Goal: Obtain resource: Download file/media

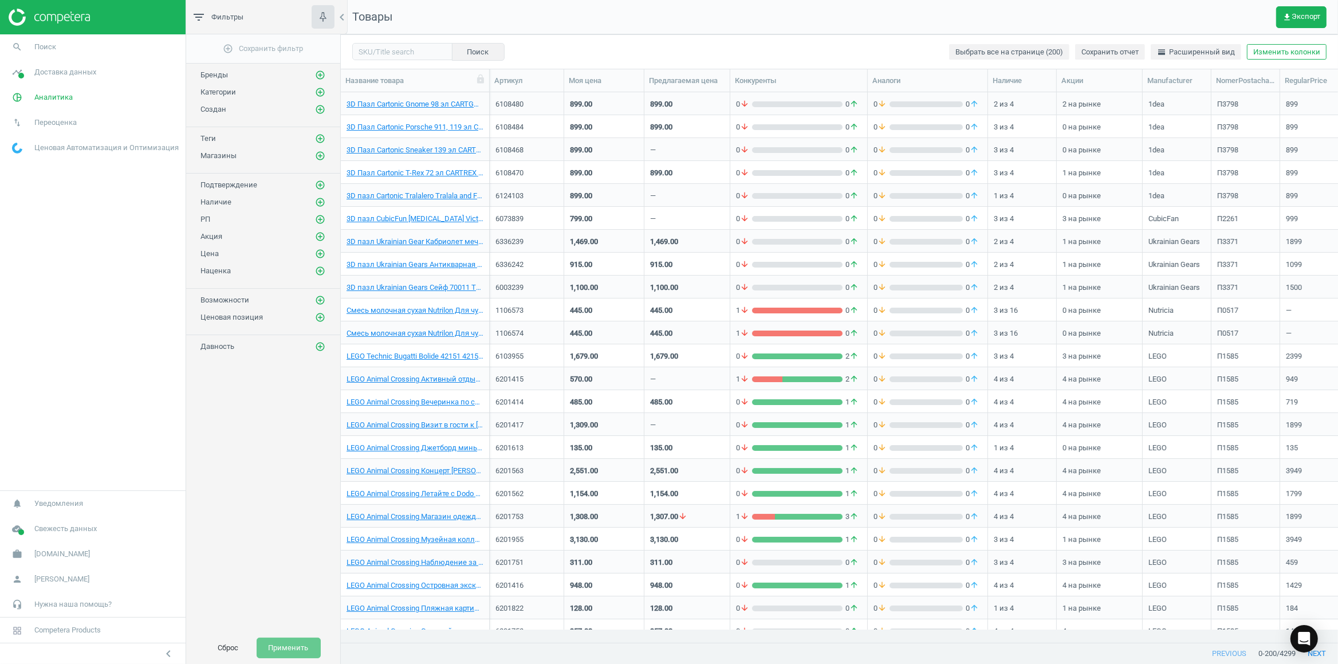
scroll to position [524, 985]
click at [230, 650] on button "Сброс" at bounding box center [228, 647] width 45 height 21
click at [319, 94] on icon "add_circle_outline" at bounding box center [320, 92] width 10 height 10
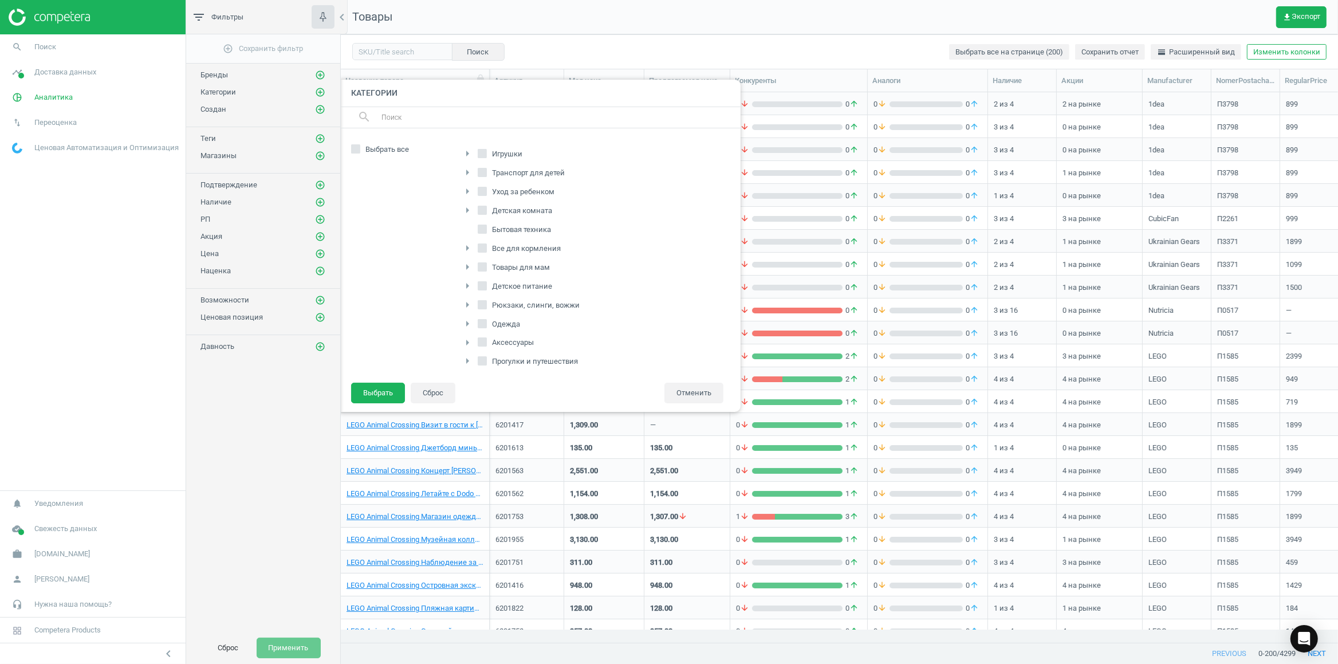
click at [484, 270] on input "Товары для мам" at bounding box center [481, 266] width 7 height 7
checkbox input "true"
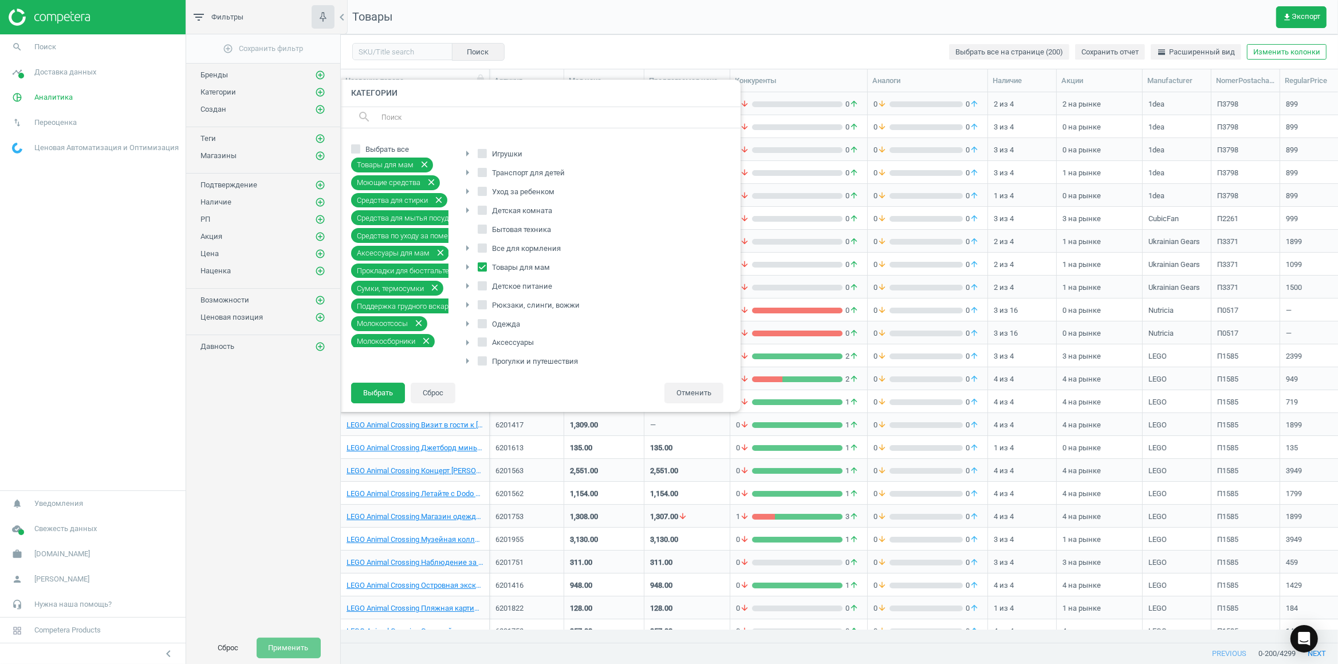
click at [481, 250] on input "Все для кормления" at bounding box center [481, 247] width 7 height 7
checkbox input "true"
click at [484, 231] on input "Бытовая техника" at bounding box center [481, 228] width 7 height 7
checkbox input "true"
click at [463, 211] on icon "arrow_right" at bounding box center [467, 210] width 14 height 14
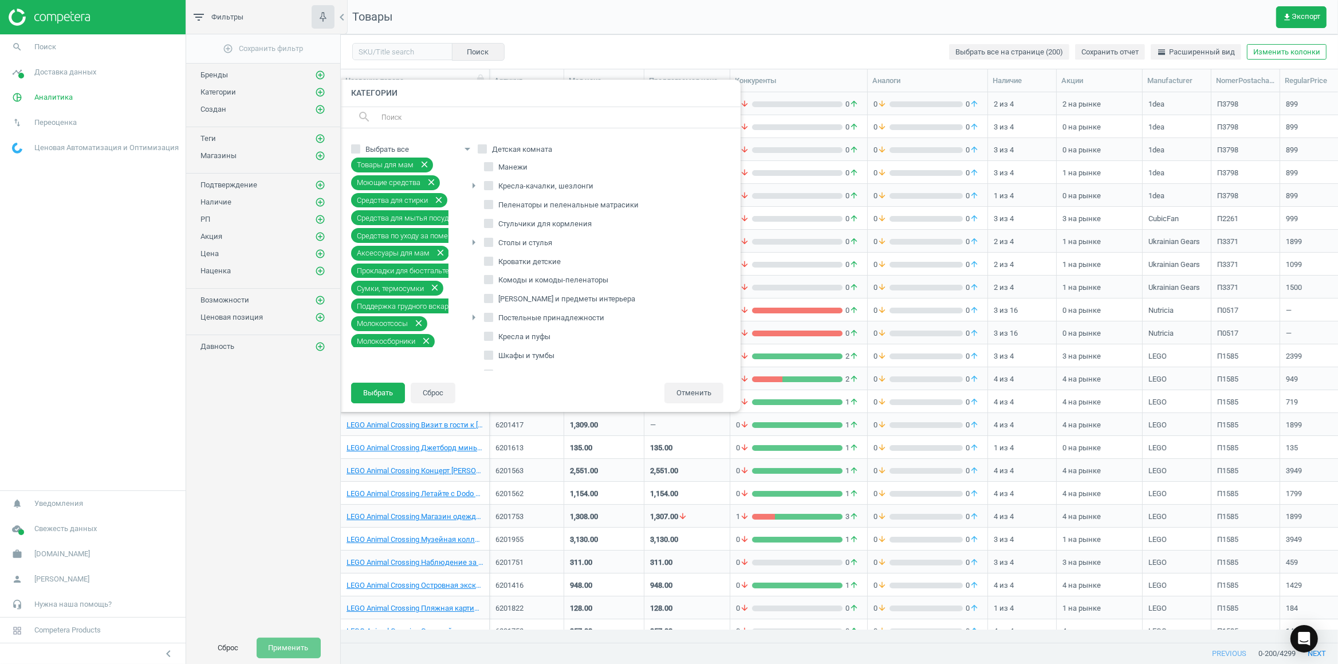
scroll to position [120, 0]
click at [504, 317] on span "Техника" at bounding box center [512, 315] width 33 height 10
click at [492, 317] on input "Техника" at bounding box center [487, 314] width 7 height 7
checkbox input "true"
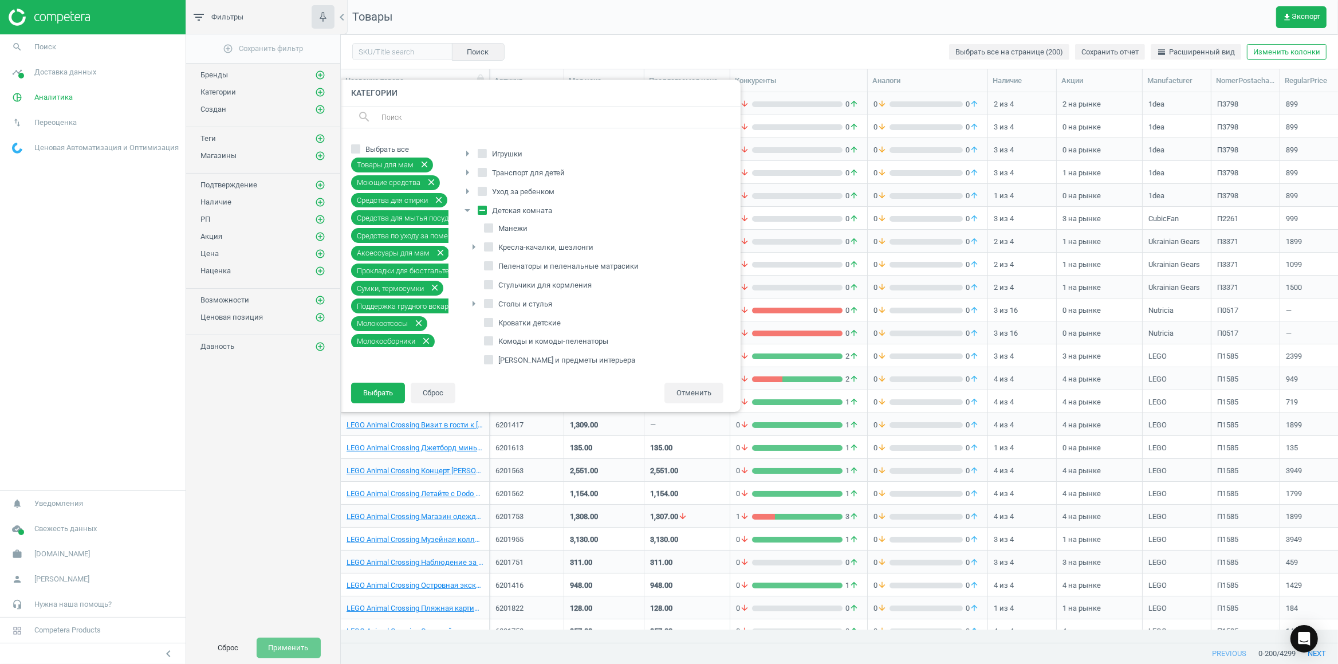
click at [498, 192] on span "Уход за ребенком" at bounding box center [523, 192] width 67 height 10
click at [486, 192] on input "Уход за ребенком" at bounding box center [481, 190] width 7 height 7
checkbox input "true"
click at [465, 246] on icon "arrow_right" at bounding box center [467, 243] width 14 height 14
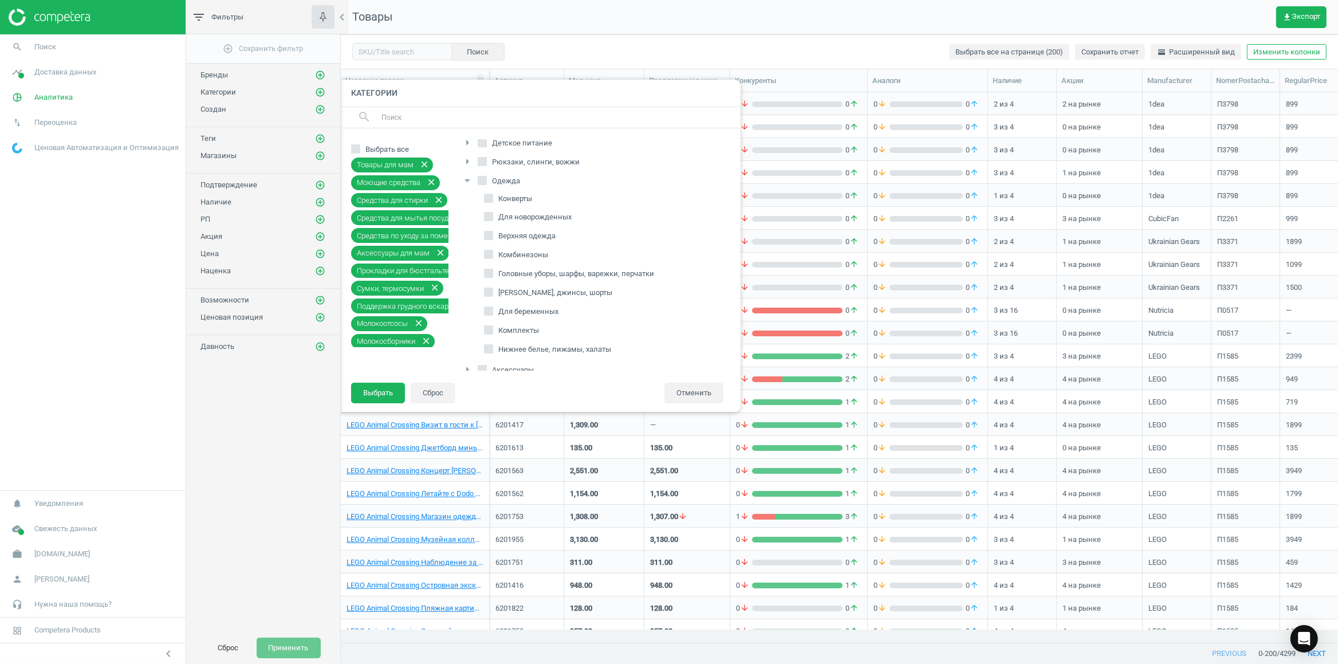
scroll to position [433, 0]
click at [550, 310] on span "Для беременных" at bounding box center [528, 304] width 65 height 10
click at [492, 308] on input "Для беременных" at bounding box center [487, 304] width 7 height 7
checkbox input "true"
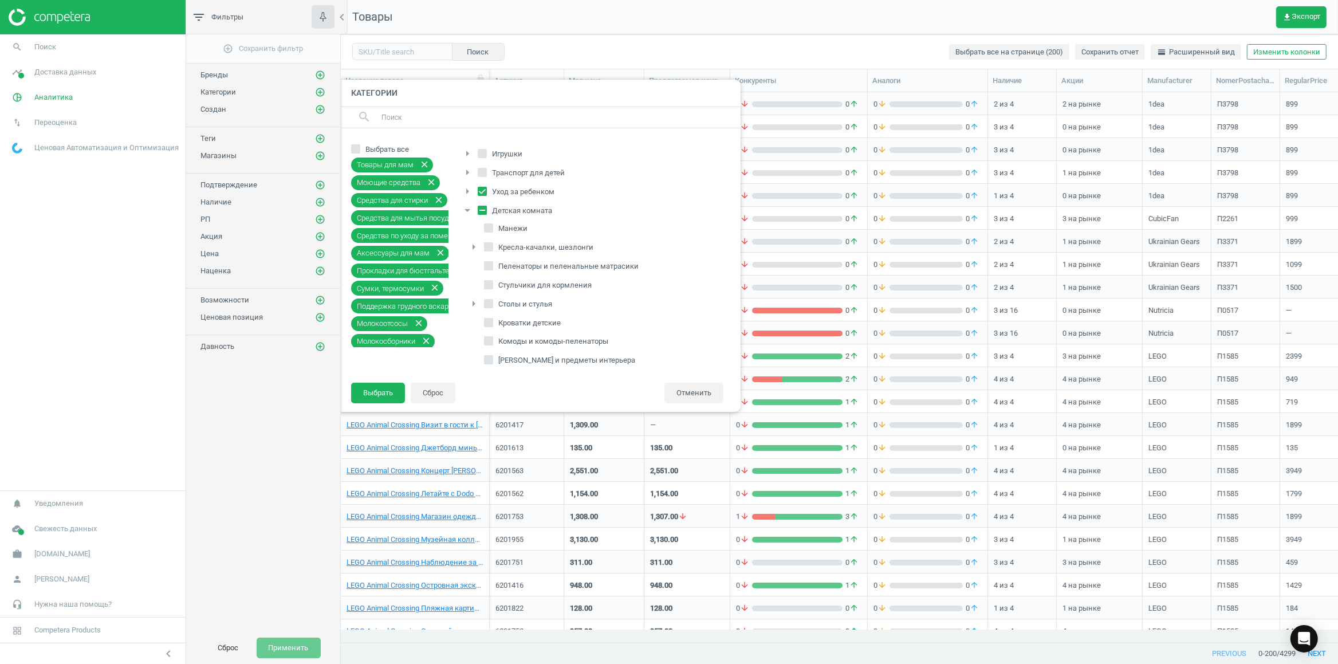
click at [467, 152] on icon "arrow_right" at bounding box center [467, 154] width 14 height 14
click at [475, 324] on icon "arrow_right" at bounding box center [474, 322] width 14 height 14
click at [512, 242] on span "Косметика" at bounding box center [523, 239] width 43 height 10
click at [498, 242] on input "Косметика" at bounding box center [494, 238] width 7 height 7
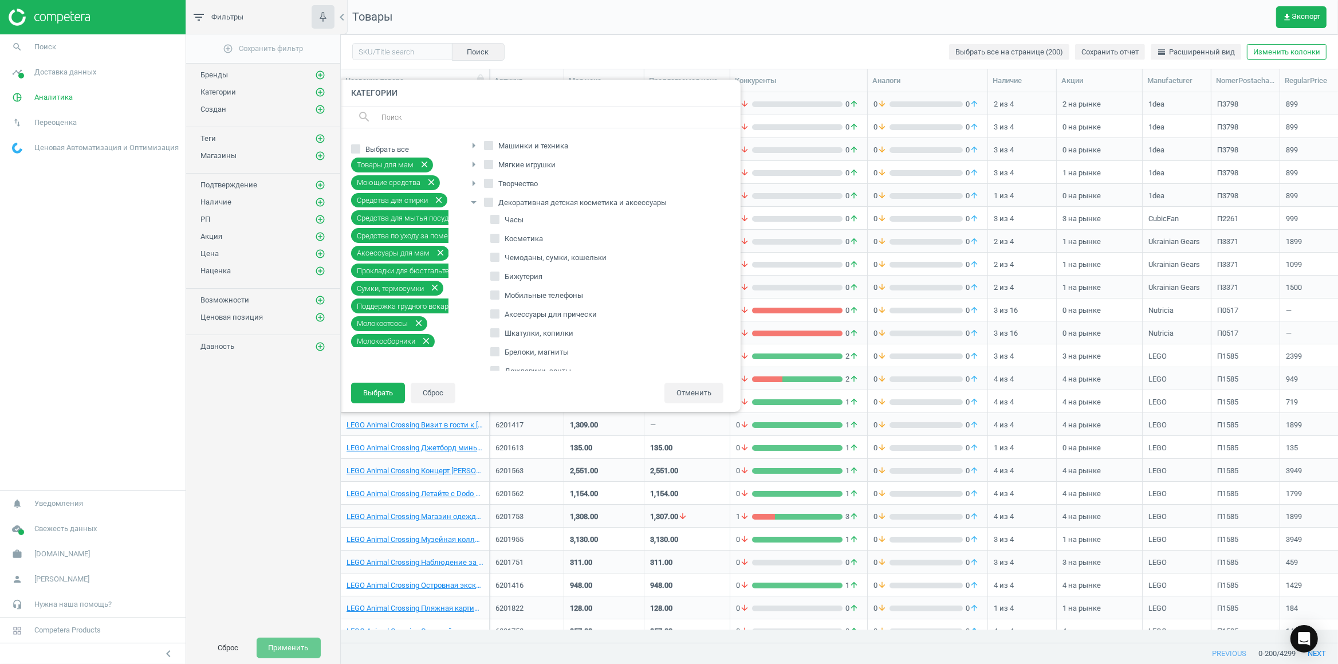
checkbox input "true"
click at [381, 390] on button "Выбрать" at bounding box center [378, 392] width 54 height 21
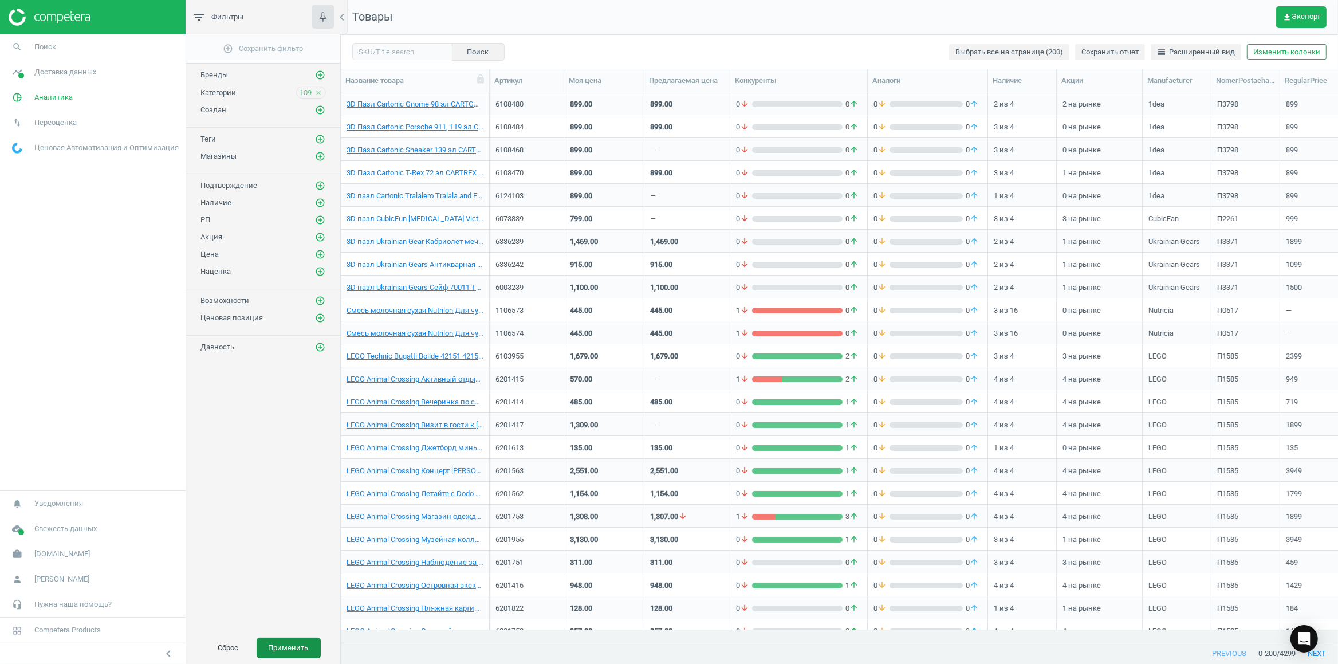
click at [278, 646] on button "Применить" at bounding box center [289, 647] width 64 height 21
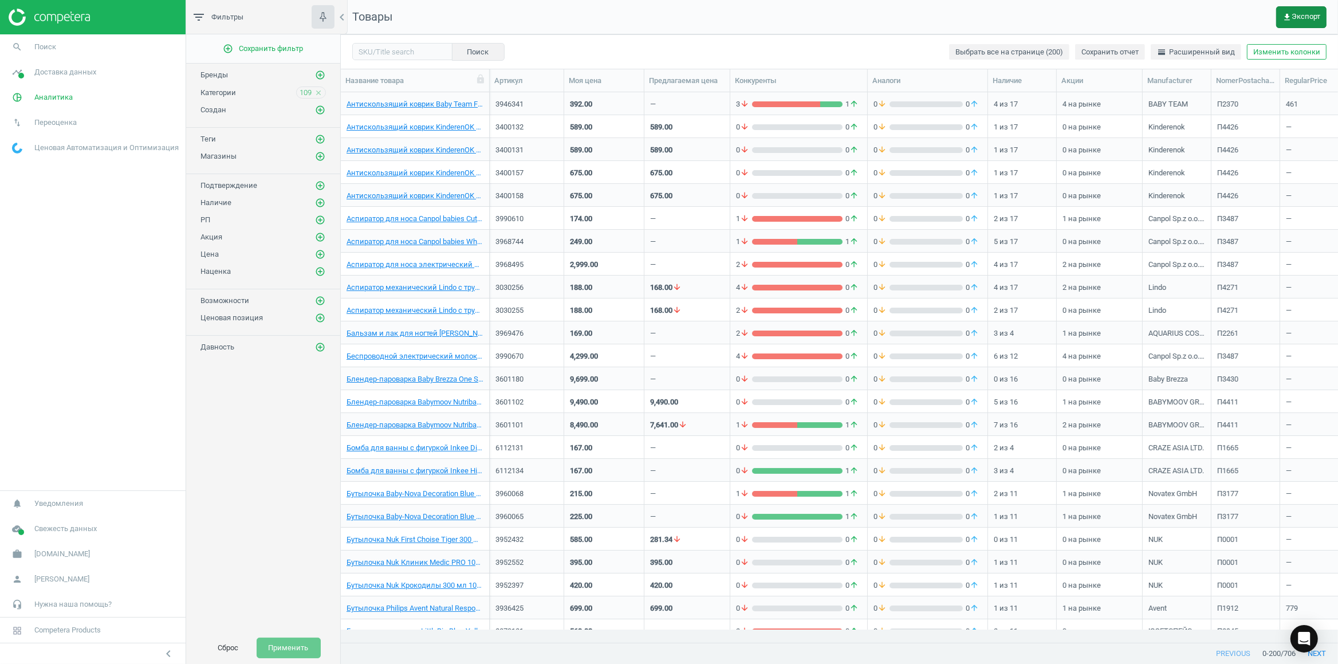
click at [1297, 19] on span "get_app Экспорт" at bounding box center [1301, 17] width 38 height 9
click at [1177, 85] on button "insert_drive_file Отчет (Excel)" at bounding box center [1225, 87] width 199 height 22
click at [1290, 16] on icon "get_app" at bounding box center [1286, 17] width 9 height 9
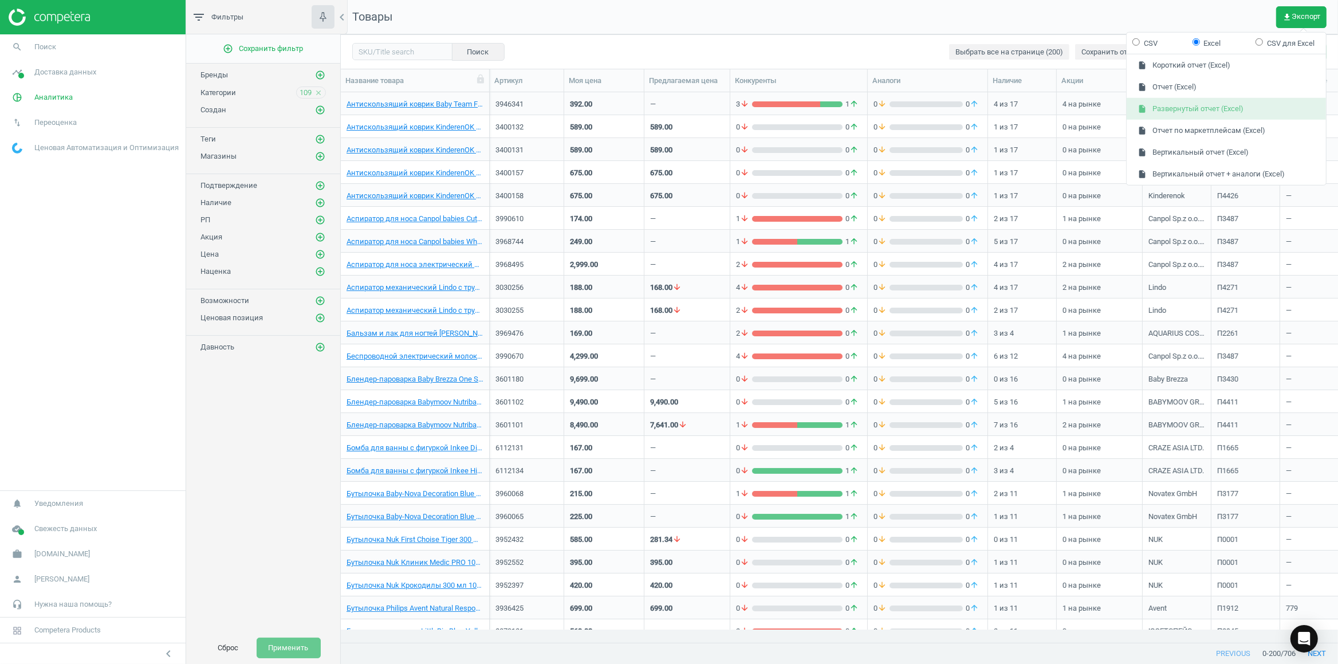
click at [1214, 106] on button "insert_drive_file Развернутый отчет (Excel)" at bounding box center [1225, 109] width 199 height 22
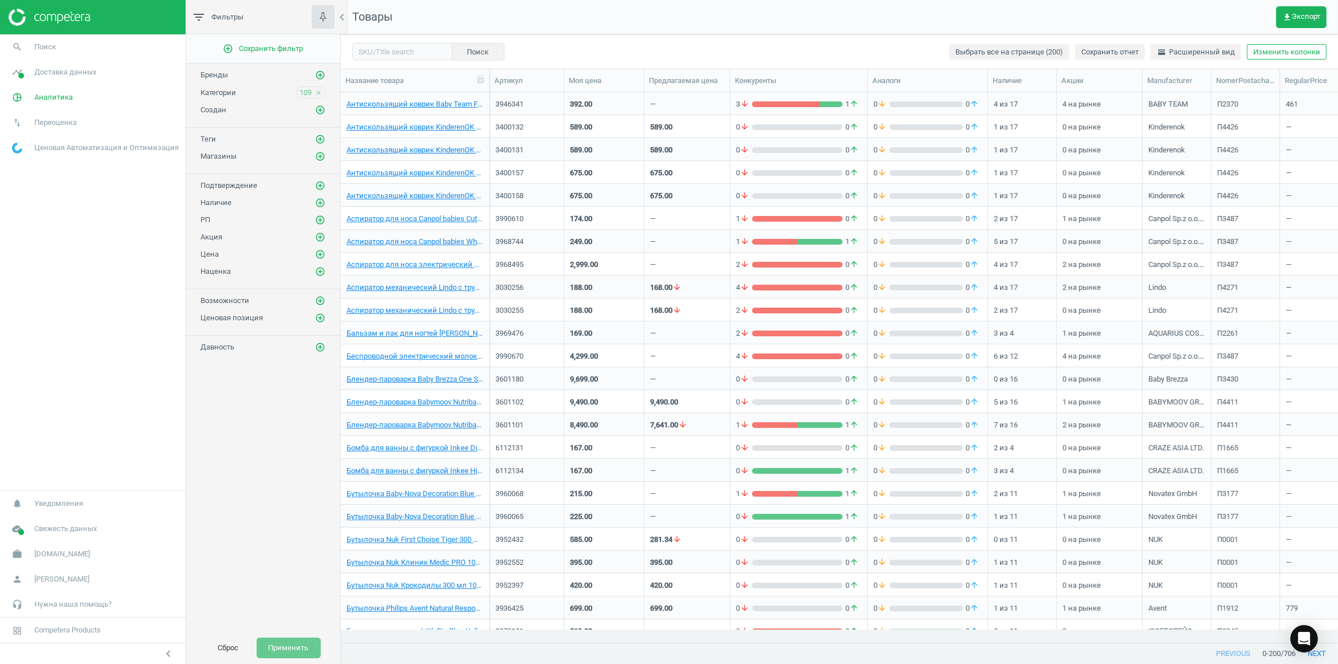
click at [784, 94] on div "3 arrow_downward 1 arrow_upward" at bounding box center [798, 103] width 125 height 20
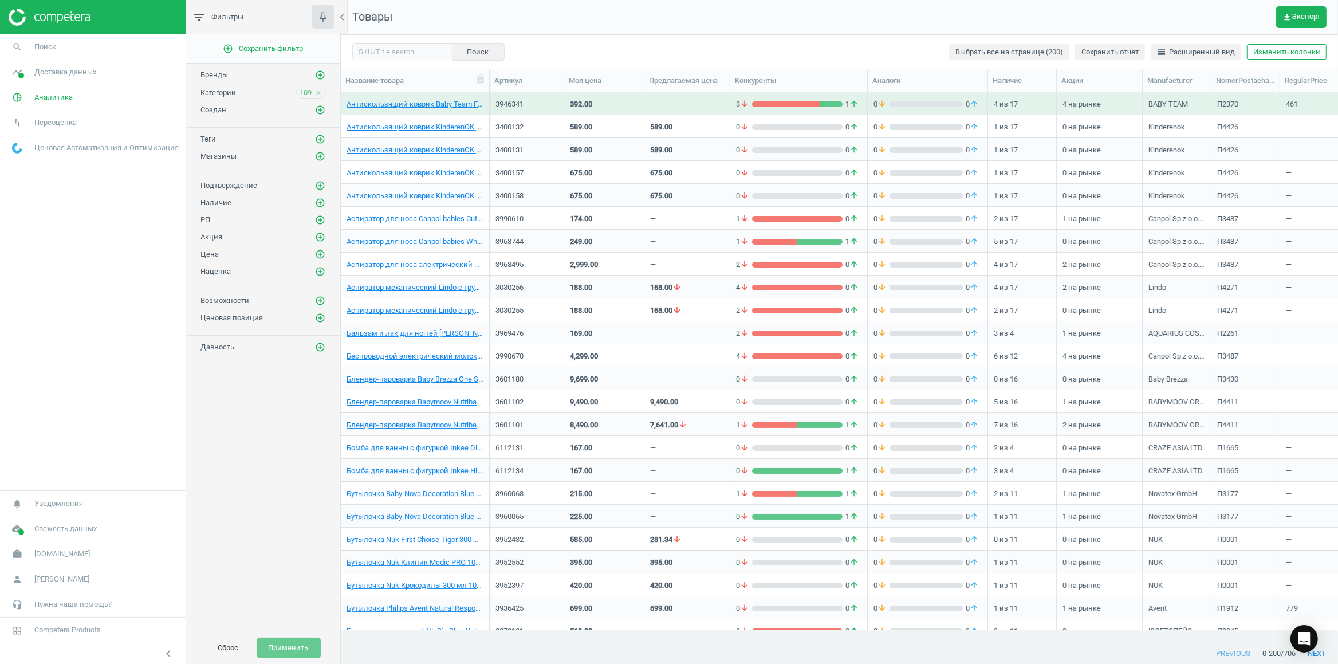
click at [784, 94] on div "3 arrow_downward 1 arrow_upward" at bounding box center [798, 103] width 125 height 20
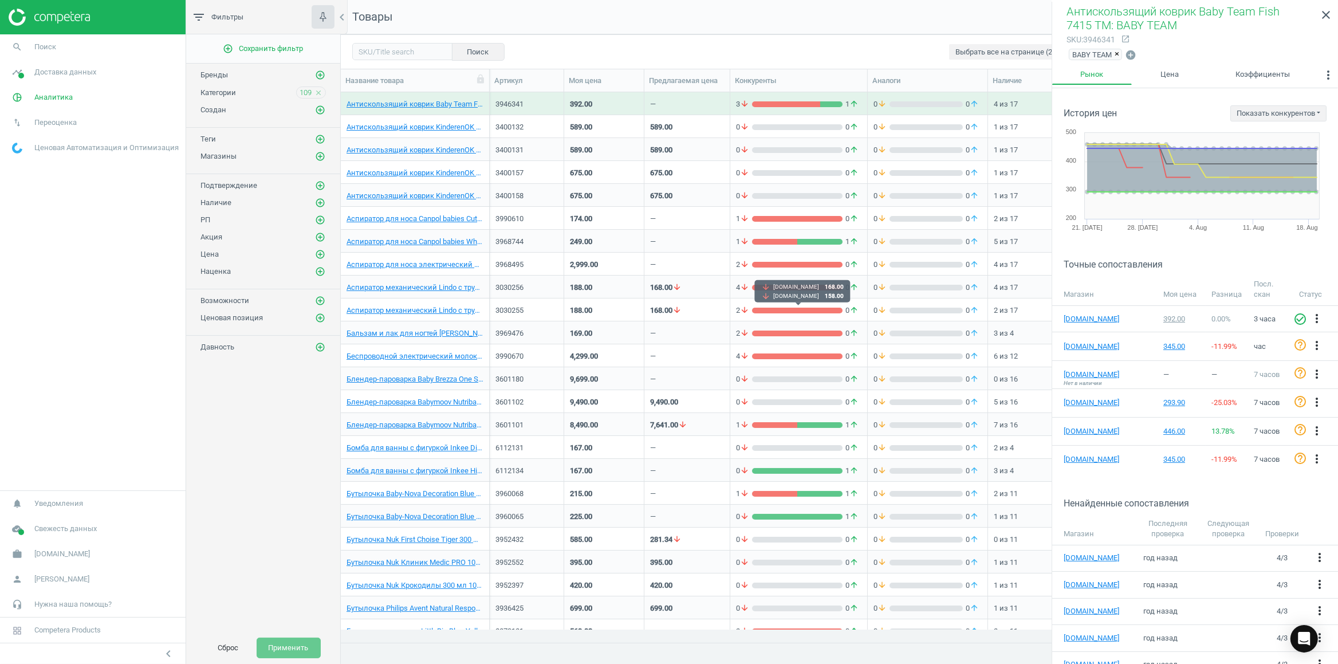
click at [821, 307] on div "2 arrow_downward 0 arrow_upward" at bounding box center [798, 310] width 125 height 10
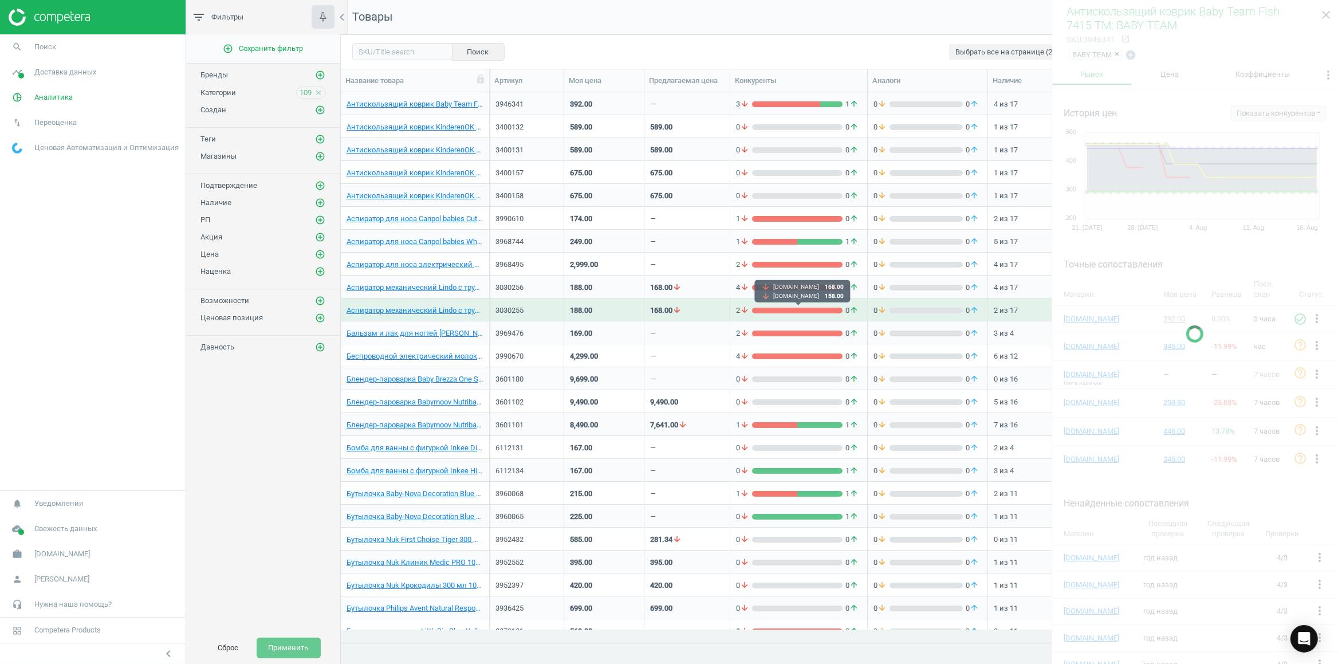
click at [821, 307] on div "2 arrow_downward 0 arrow_upward" at bounding box center [798, 310] width 125 height 10
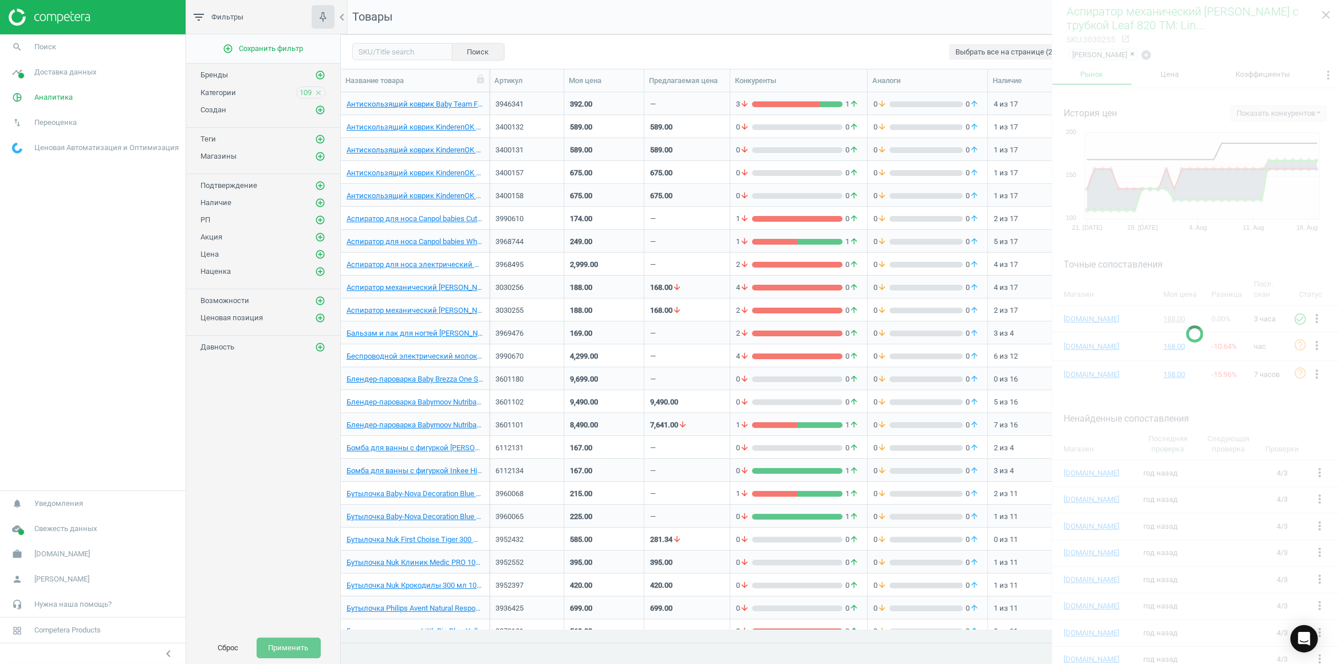
scroll to position [601, 0]
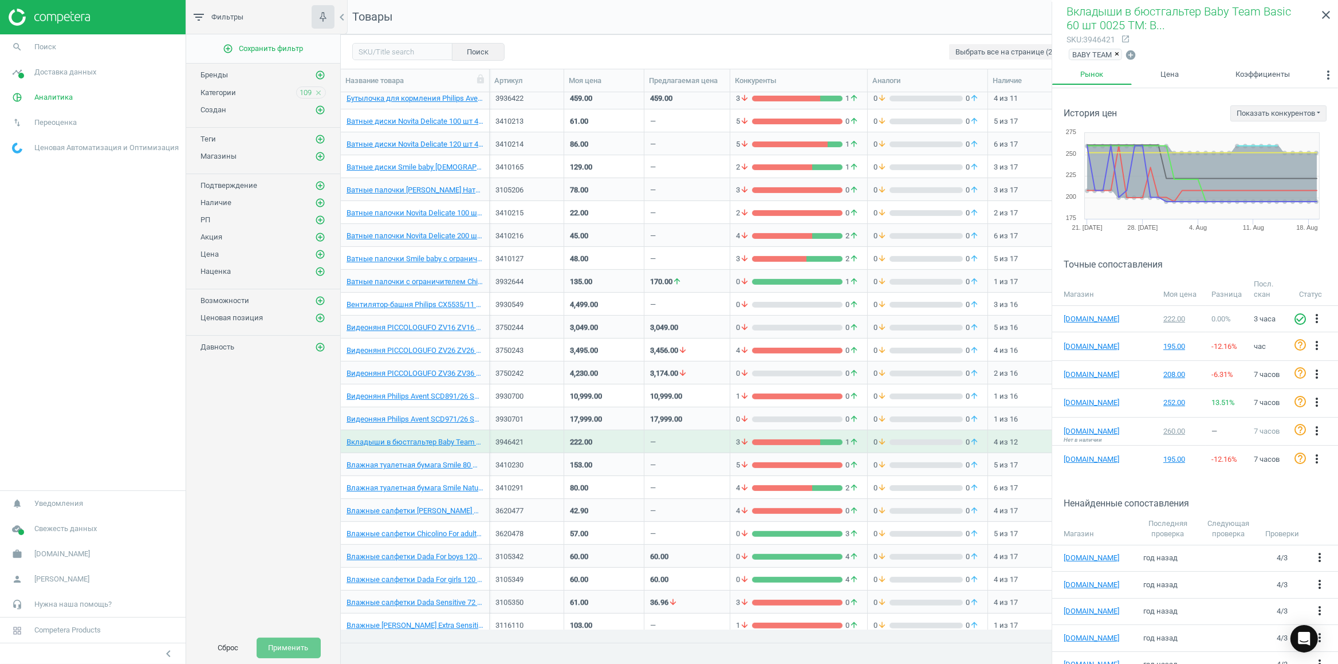
click at [807, 479] on div "Антискользящий коврик Baby Team Fish 7415 TM: BABY TEAM 3946341 392.00 — 3 arro…" at bounding box center [839, 360] width 997 height 537
